Goal: Transaction & Acquisition: Purchase product/service

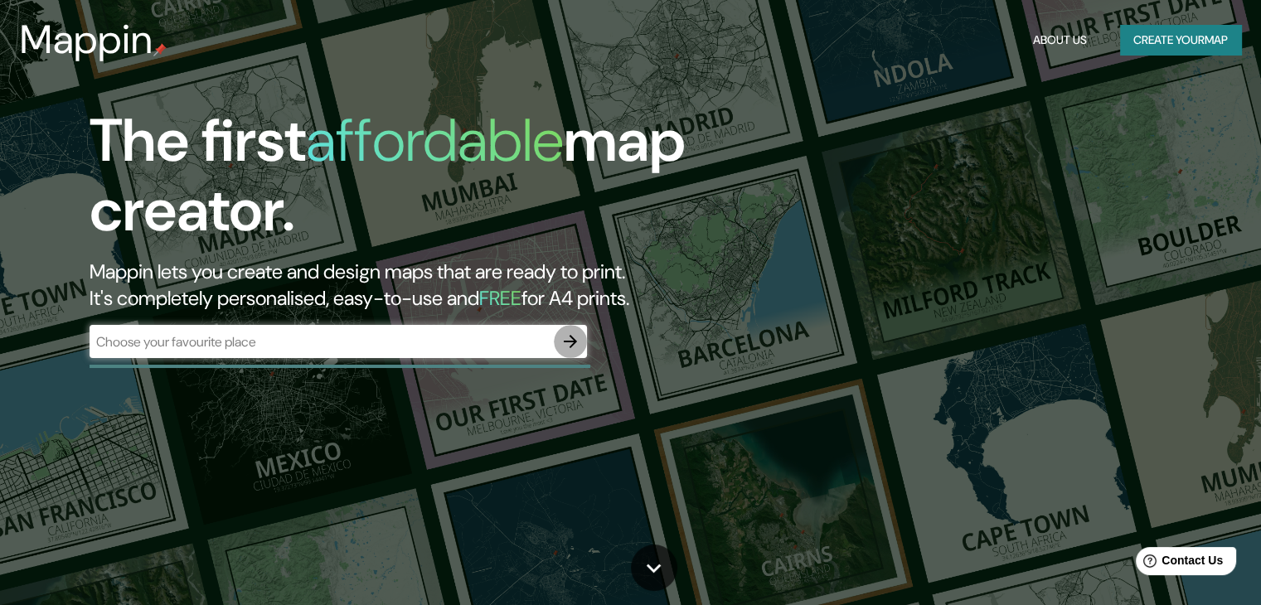
click at [567, 337] on icon "button" at bounding box center [570, 342] width 20 height 20
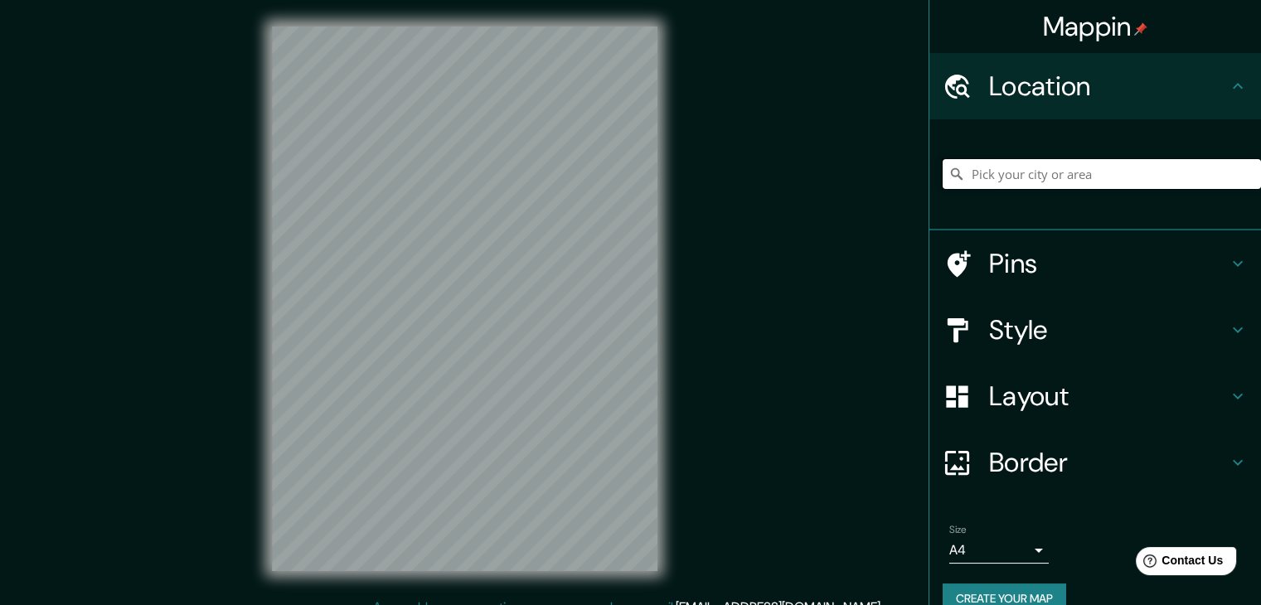
click at [1070, 173] on input "Pick your city or area" at bounding box center [1101, 174] width 318 height 30
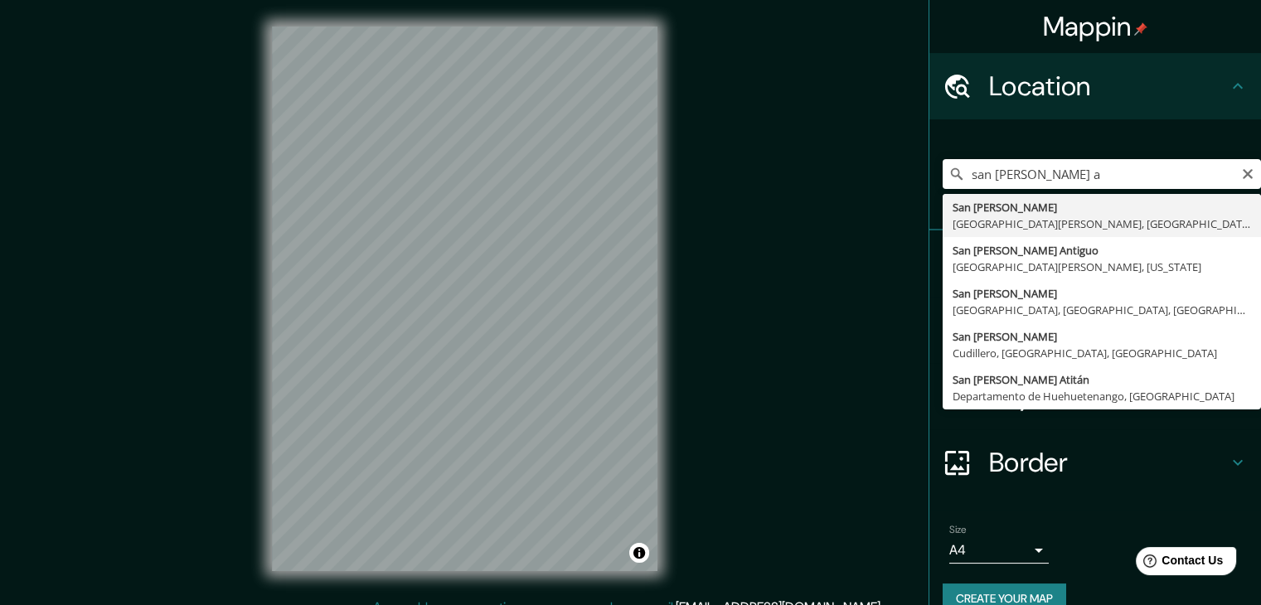
type input "[GEOGRAPHIC_DATA][PERSON_NAME], [GEOGRAPHIC_DATA][PERSON_NAME], [GEOGRAPHIC_DAT…"
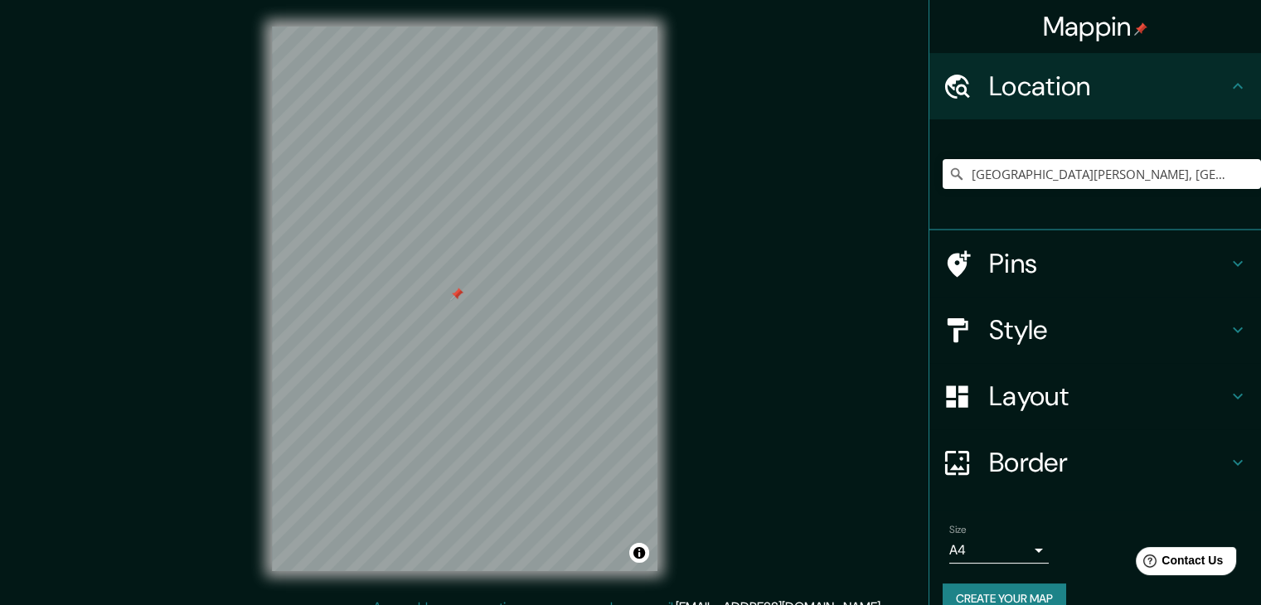
drag, startPoint x: 454, startPoint y: 319, endPoint x: 463, endPoint y: 298, distance: 23.1
click at [450, 298] on div at bounding box center [456, 294] width 13 height 13
click at [511, 298] on div at bounding box center [507, 294] width 13 height 13
click at [594, 411] on div at bounding box center [598, 408] width 13 height 13
click at [605, 408] on div at bounding box center [609, 410] width 13 height 13
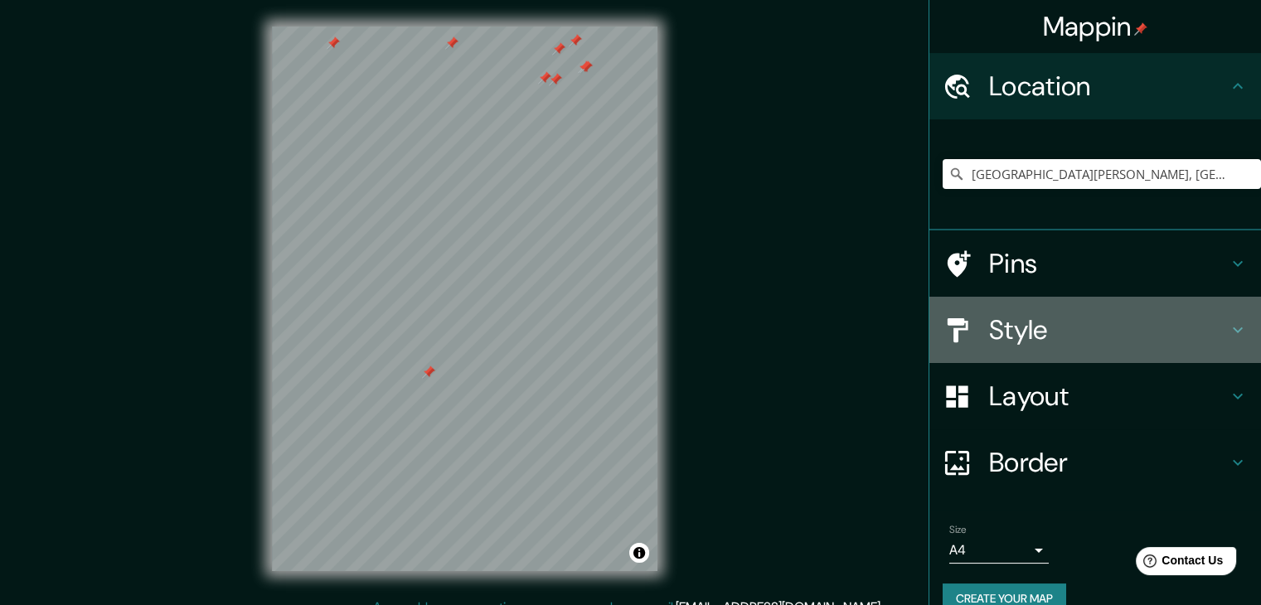
click at [1021, 329] on h4 "Style" at bounding box center [1108, 329] width 239 height 33
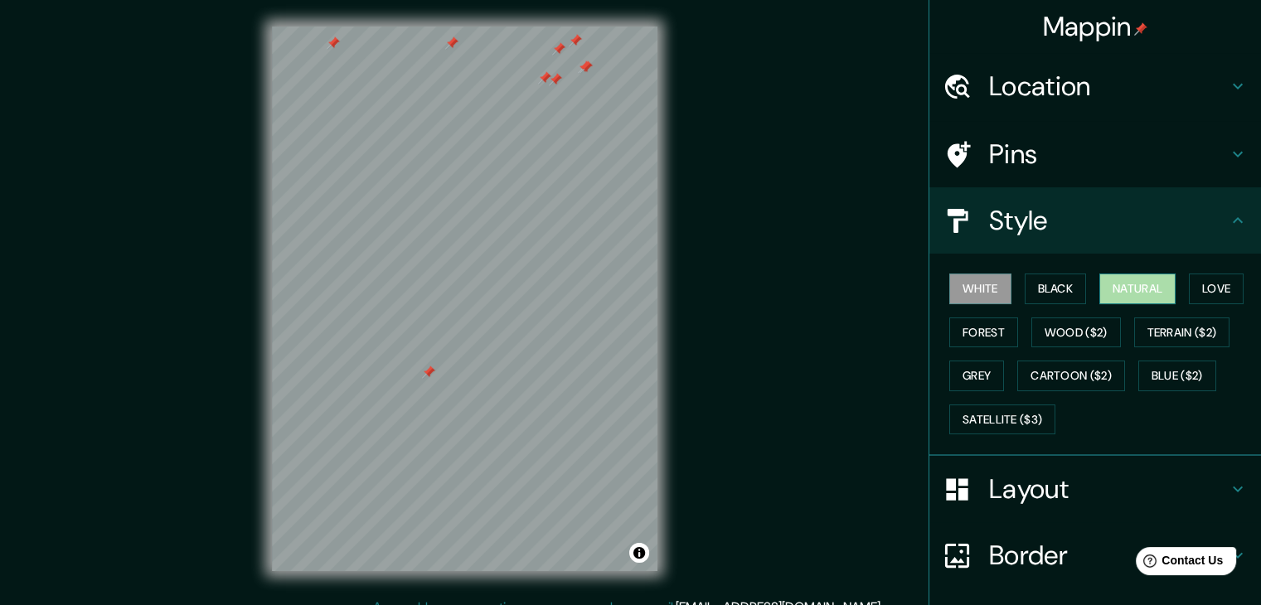
click at [1154, 283] on button "Natural" at bounding box center [1137, 289] width 76 height 31
click at [991, 141] on h4 "Pins" at bounding box center [1108, 154] width 239 height 33
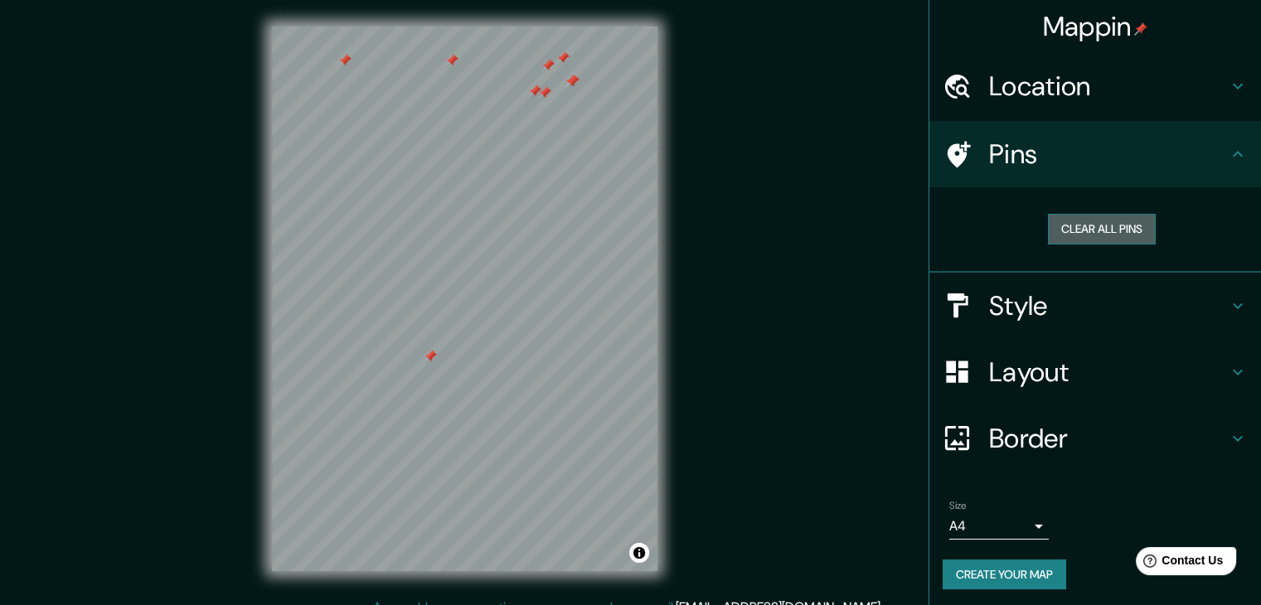
click at [1084, 229] on button "Clear all pins" at bounding box center [1102, 229] width 108 height 31
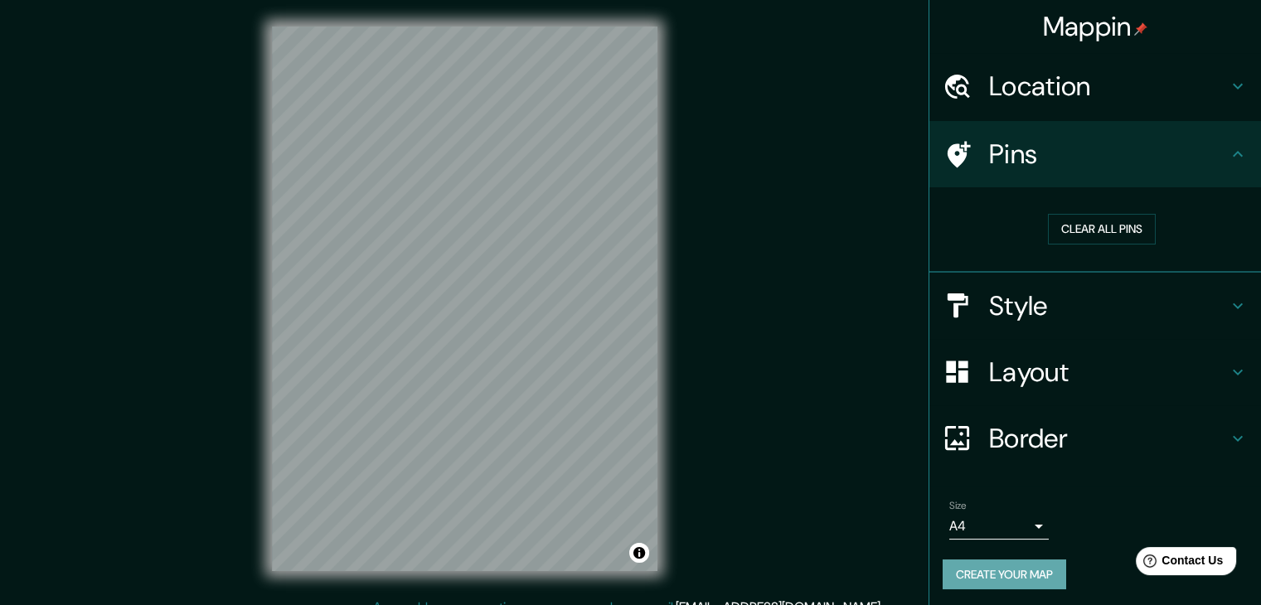
click at [1034, 583] on button "Create your map" at bounding box center [1004, 574] width 124 height 31
